Goal: Transaction & Acquisition: Download file/media

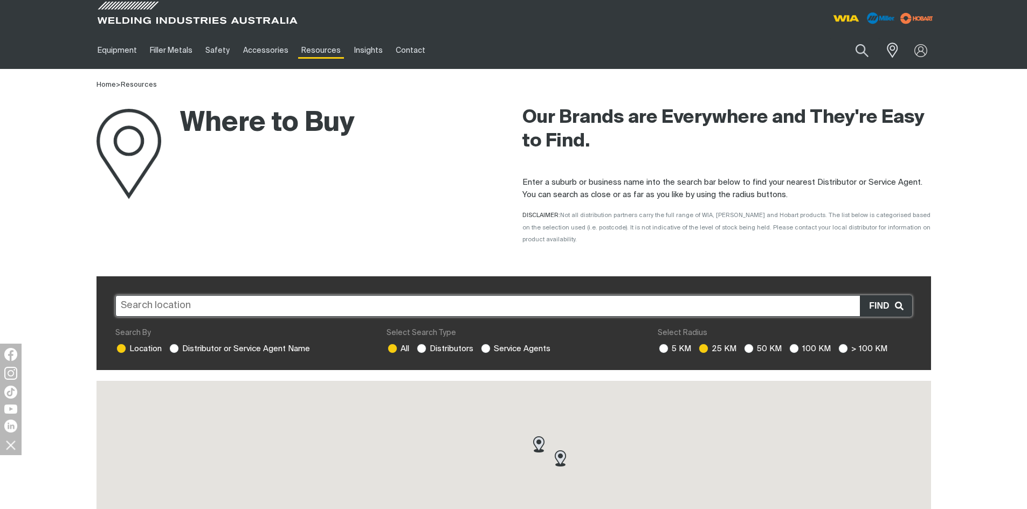
click at [176, 295] on input "text" at bounding box center [513, 306] width 797 height 22
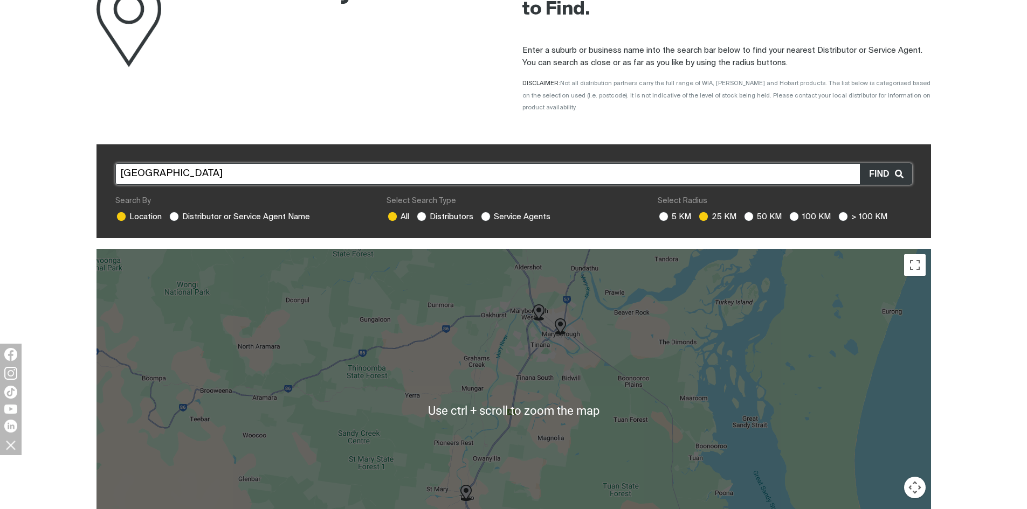
scroll to position [162, 0]
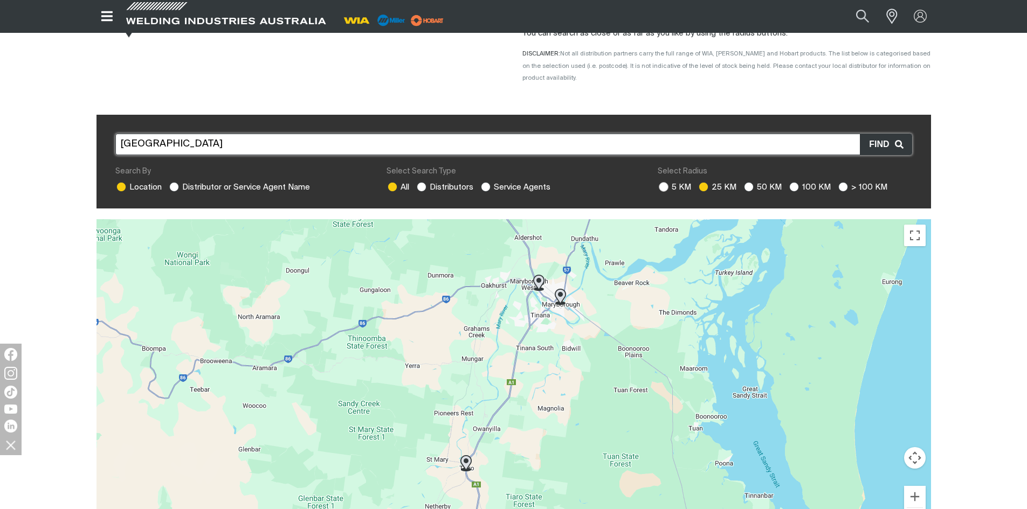
type input "[GEOGRAPHIC_DATA]"
click at [664, 182] on ins at bounding box center [664, 187] width 10 height 10
click at [664, 182] on input "5 KM" at bounding box center [662, 185] width 7 height 7
radio input "true"
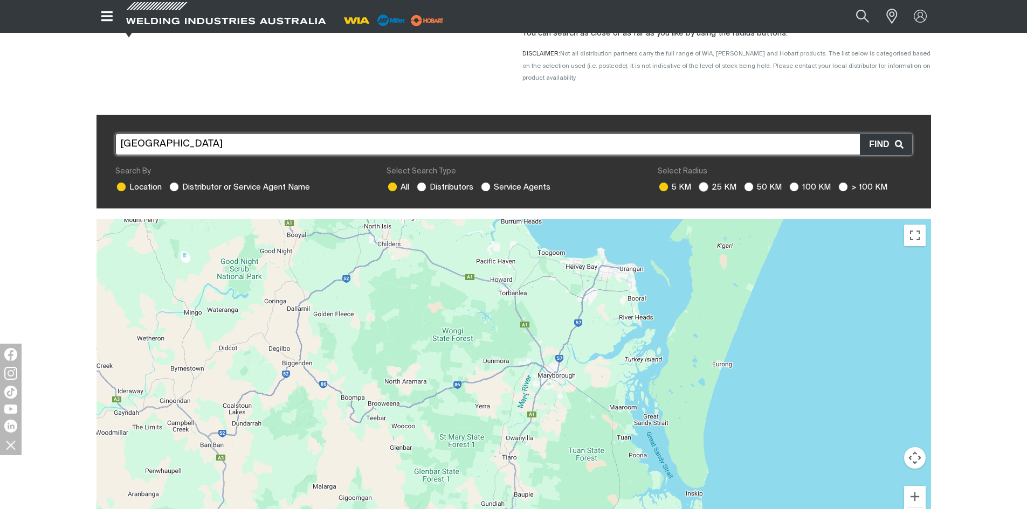
click at [705, 182] on ins at bounding box center [704, 187] width 10 height 10
click at [705, 182] on input "25 KM" at bounding box center [702, 185] width 7 height 7
radio input "true"
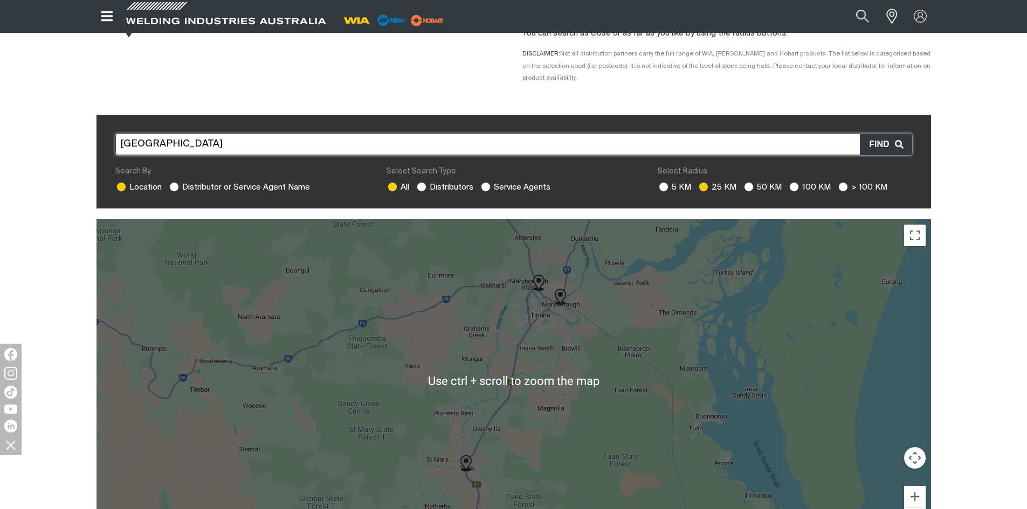
scroll to position [216, 0]
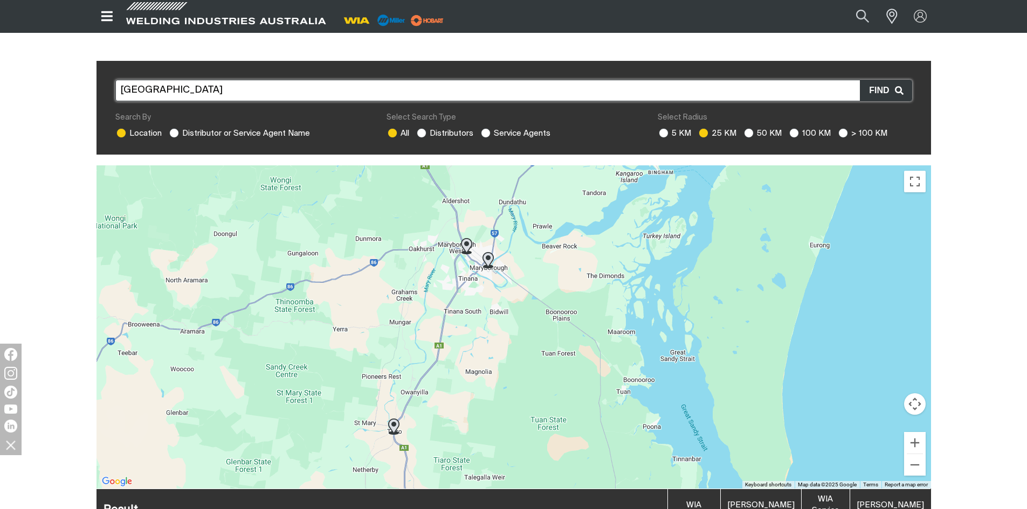
drag, startPoint x: 598, startPoint y: 287, endPoint x: 523, endPoint y: 309, distance: 78.6
click at [523, 308] on div "To navigate, press the arrow keys." at bounding box center [513, 326] width 834 height 323
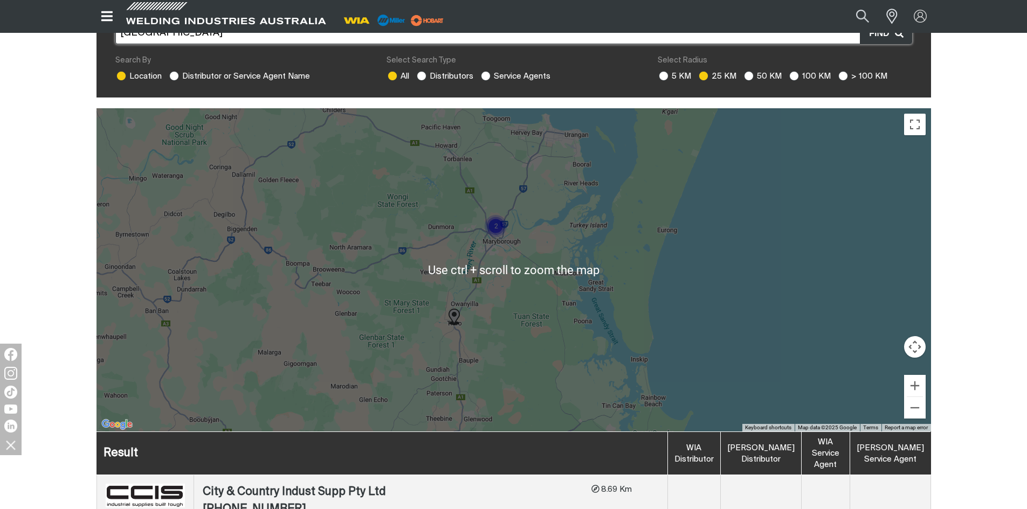
scroll to position [323, 0]
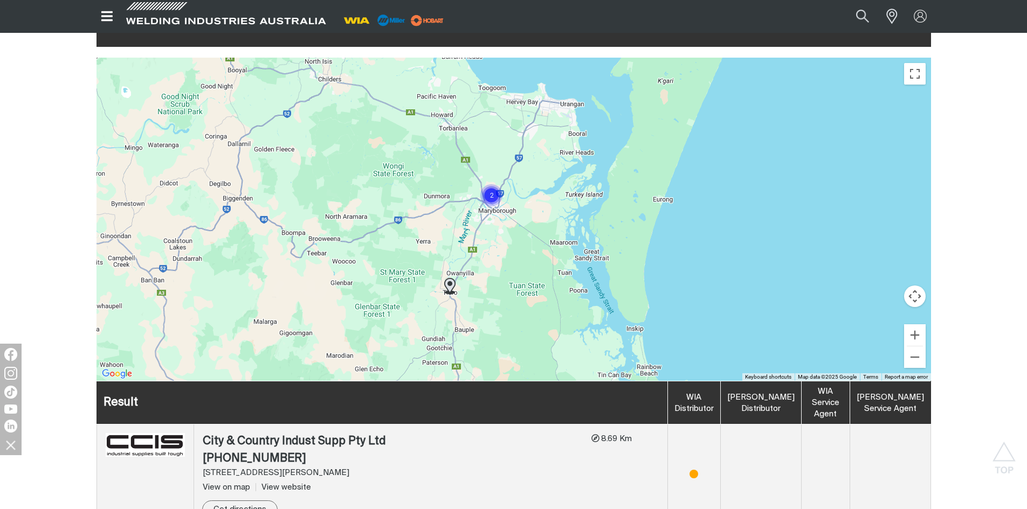
drag, startPoint x: 536, startPoint y: 237, endPoint x: 531, endPoint y: 261, distance: 24.8
click at [531, 261] on div "To navigate, press the arrow keys." at bounding box center [513, 219] width 834 height 323
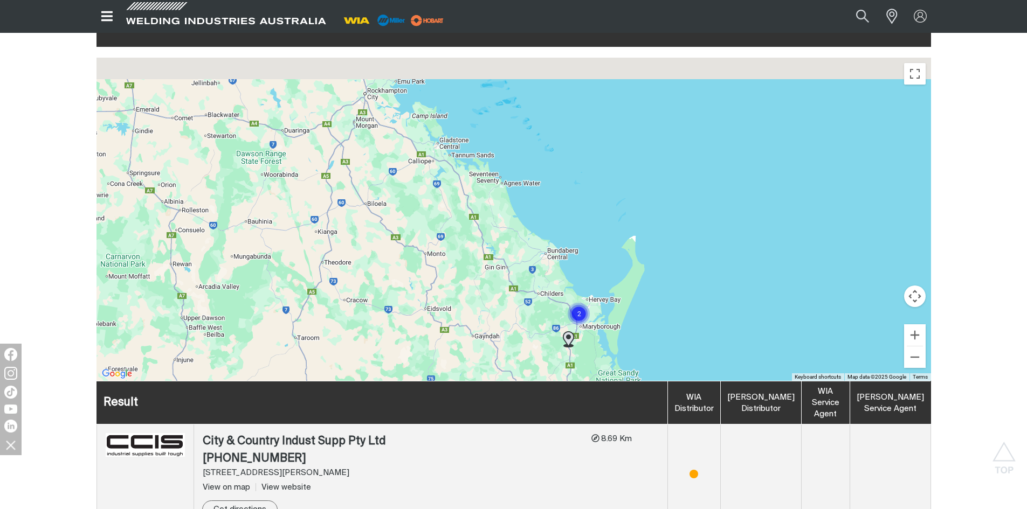
drag, startPoint x: 463, startPoint y: 218, endPoint x: 536, endPoint y: 301, distance: 110.0
click at [536, 301] on div "To navigate, press the arrow keys." at bounding box center [513, 219] width 834 height 323
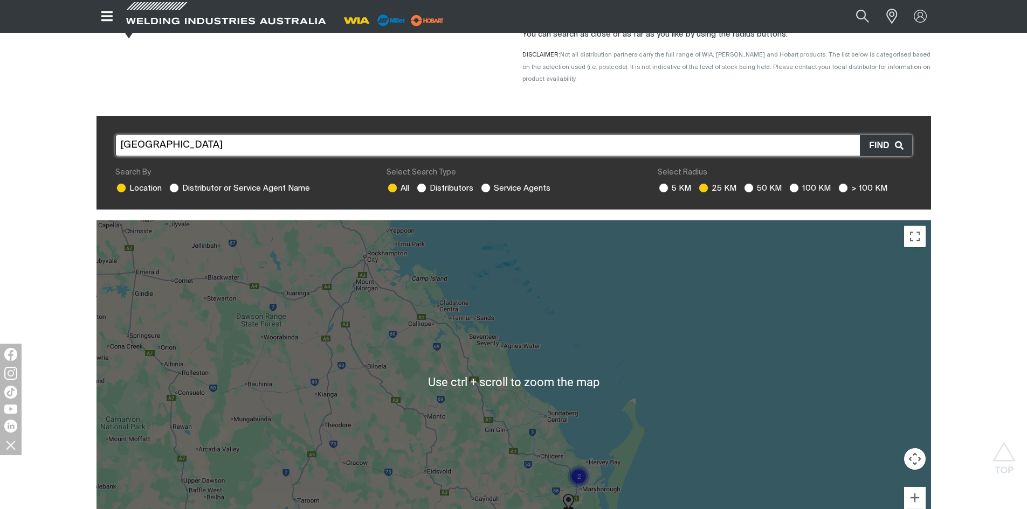
scroll to position [54, 0]
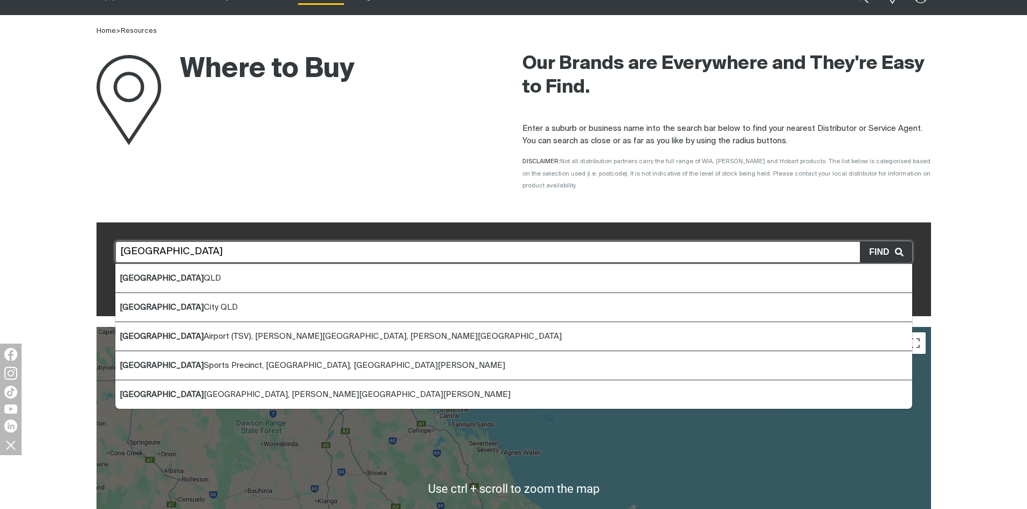
drag, startPoint x: 179, startPoint y: 233, endPoint x: 177, endPoint y: 243, distance: 9.9
click at [179, 241] on input "[GEOGRAPHIC_DATA]" at bounding box center [513, 252] width 797 height 22
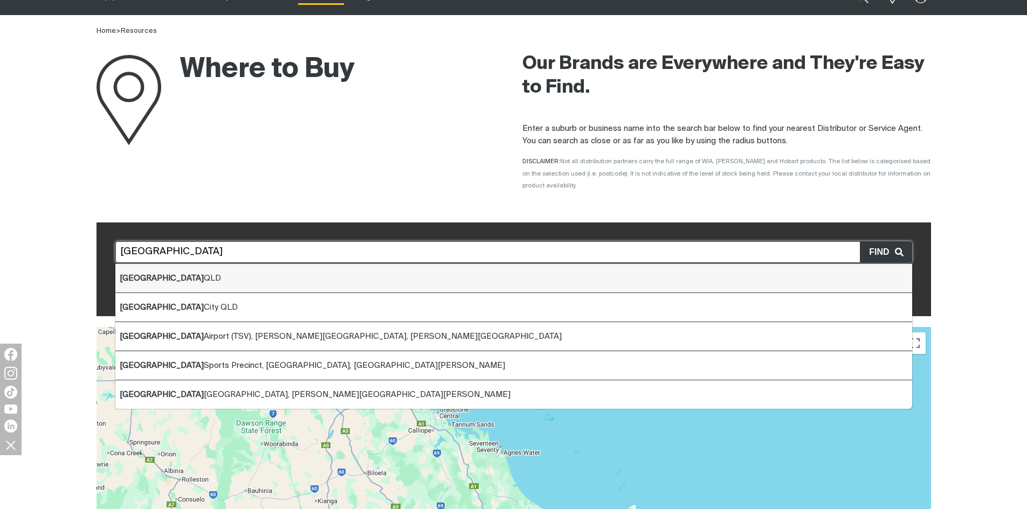
click at [162, 274] on span "[GEOGRAPHIC_DATA] QLD" at bounding box center [170, 278] width 101 height 8
type input "[GEOGRAPHIC_DATA] QLD"
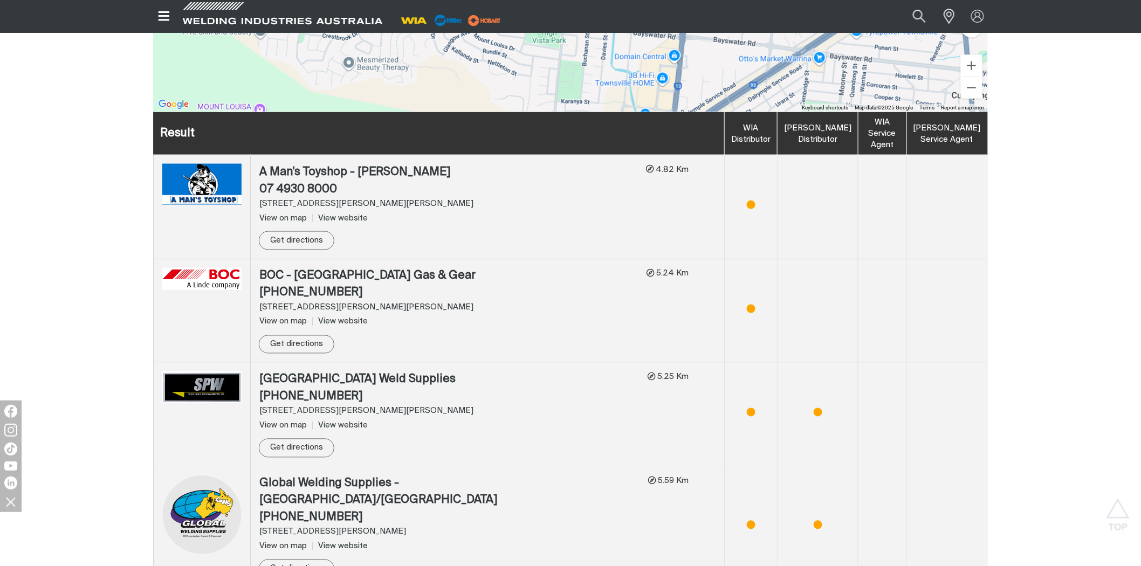
scroll to position [665, 0]
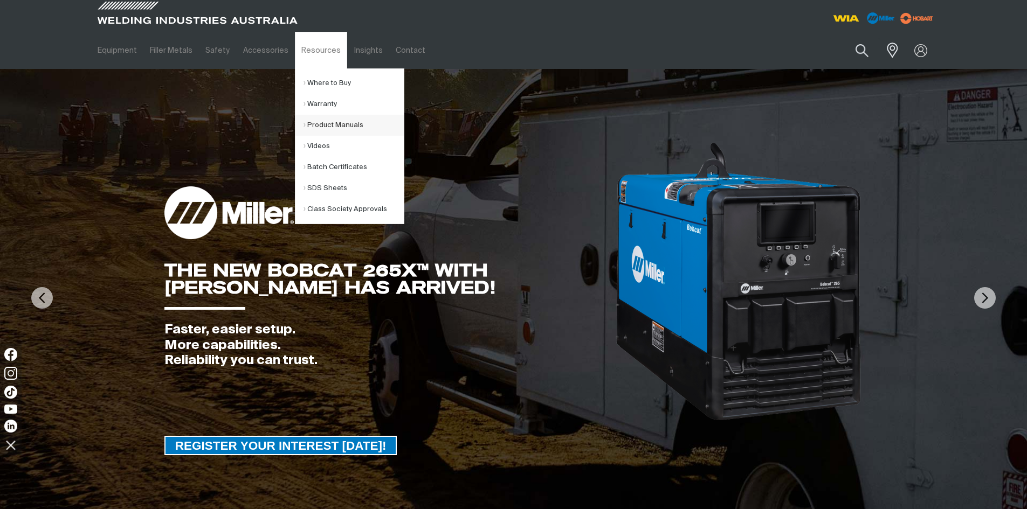
click at [340, 125] on link "Product Manuals" at bounding box center [353, 125] width 100 height 21
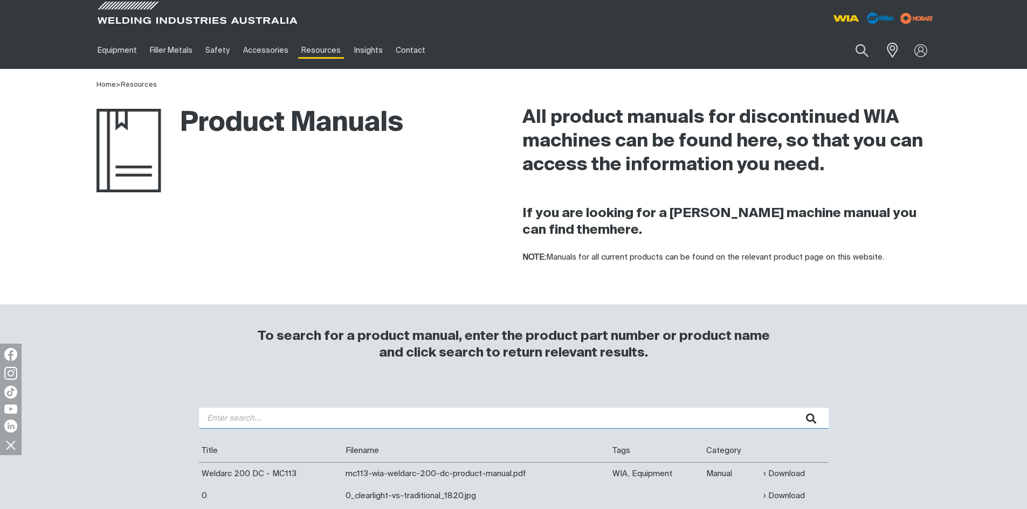
drag, startPoint x: 268, startPoint y: 423, endPoint x: 284, endPoint y: 418, distance: 16.5
click at [283, 418] on input "search" at bounding box center [514, 418] width 630 height 21
type input "185i"
click at [795, 408] on button "submit" at bounding box center [812, 418] width 34 height 21
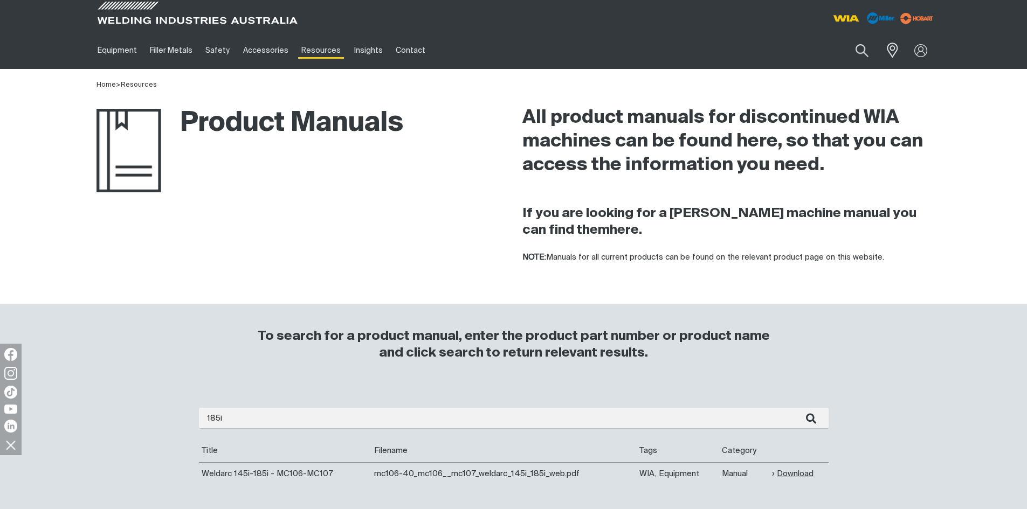
click at [794, 473] on link "Download" at bounding box center [793, 474] width 42 height 12
